Goal: Find specific page/section: Find specific page/section

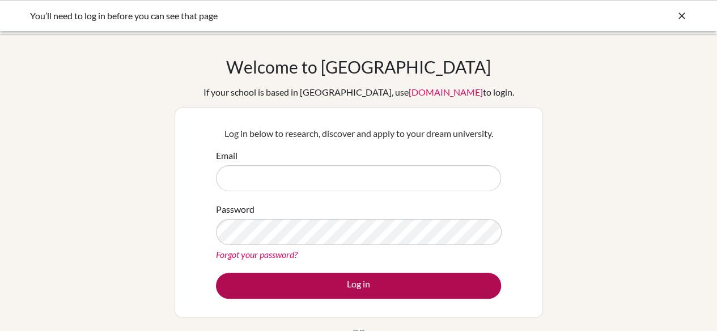
type input "stephenf@diabarsha.com"
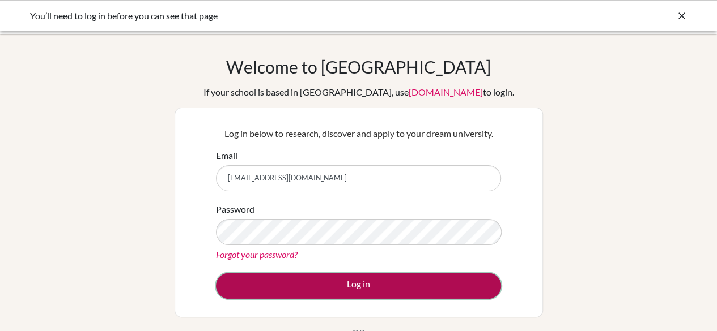
click at [358, 295] on button "Log in" at bounding box center [358, 286] width 285 height 26
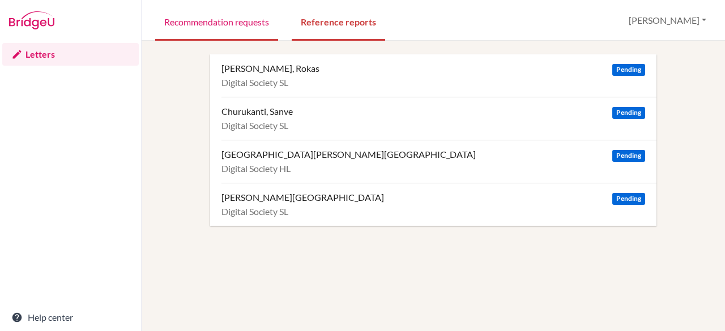
click at [239, 21] on link "Recommendation requests" at bounding box center [216, 21] width 123 height 39
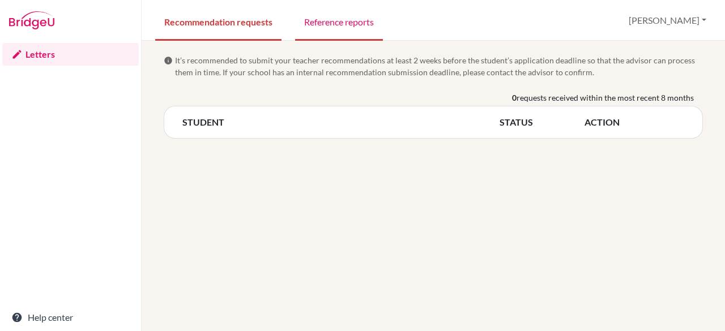
click at [324, 13] on link "Reference reports" at bounding box center [339, 21] width 88 height 39
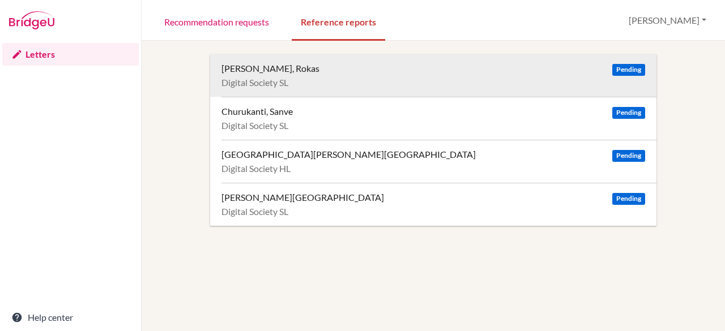
click at [306, 67] on div "[PERSON_NAME], Rokas Pending" at bounding box center [434, 68] width 424 height 11
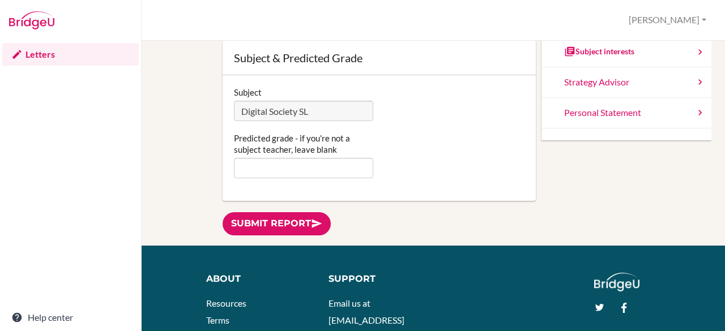
scroll to position [139, 0]
